Goal: Task Accomplishment & Management: Use online tool/utility

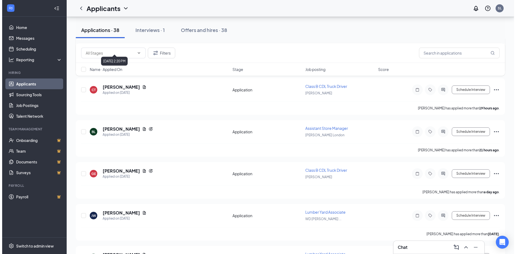
scroll to position [323, 0]
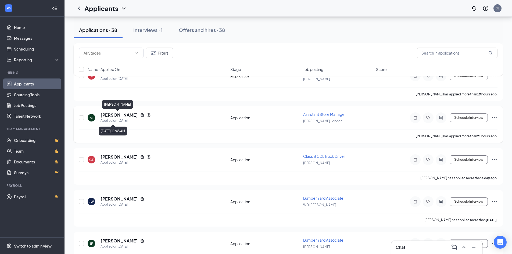
click at [118, 113] on h5 "[PERSON_NAME]" at bounding box center [119, 115] width 37 height 6
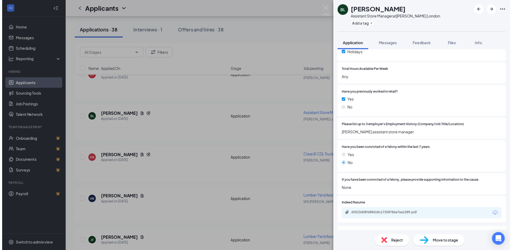
scroll to position [188, 0]
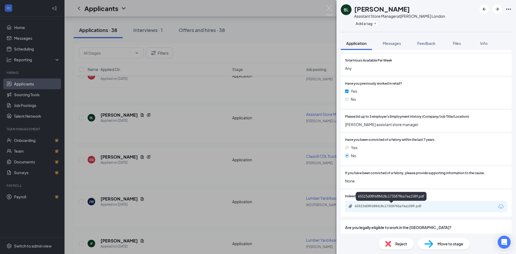
click at [377, 204] on div "65523d08f688418c17358786a7ea1589.pdf" at bounding box center [392, 206] width 75 height 4
click at [329, 8] on img at bounding box center [329, 10] width 7 height 10
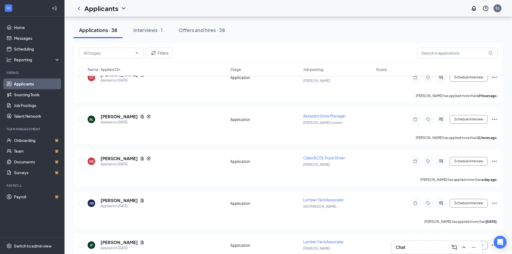
scroll to position [323, 0]
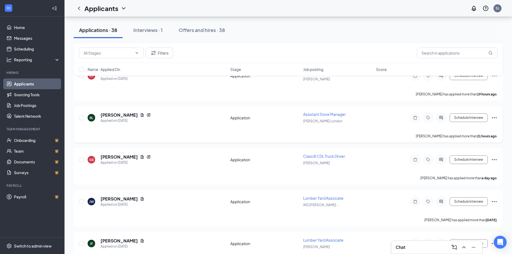
click at [329, 113] on span "Assistant Store Manager" at bounding box center [324, 114] width 43 height 5
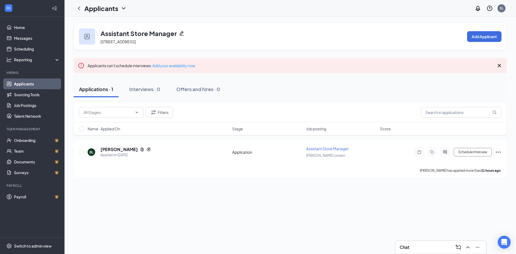
click at [35, 82] on link "Applicants" at bounding box center [37, 84] width 46 height 11
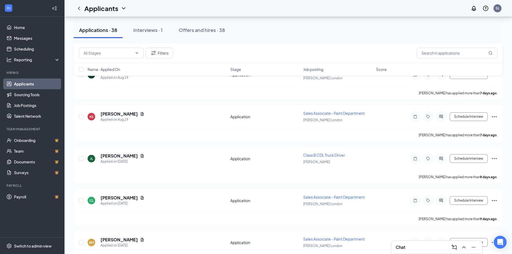
scroll to position [1183, 0]
